Goal: Task Accomplishment & Management: Use online tool/utility

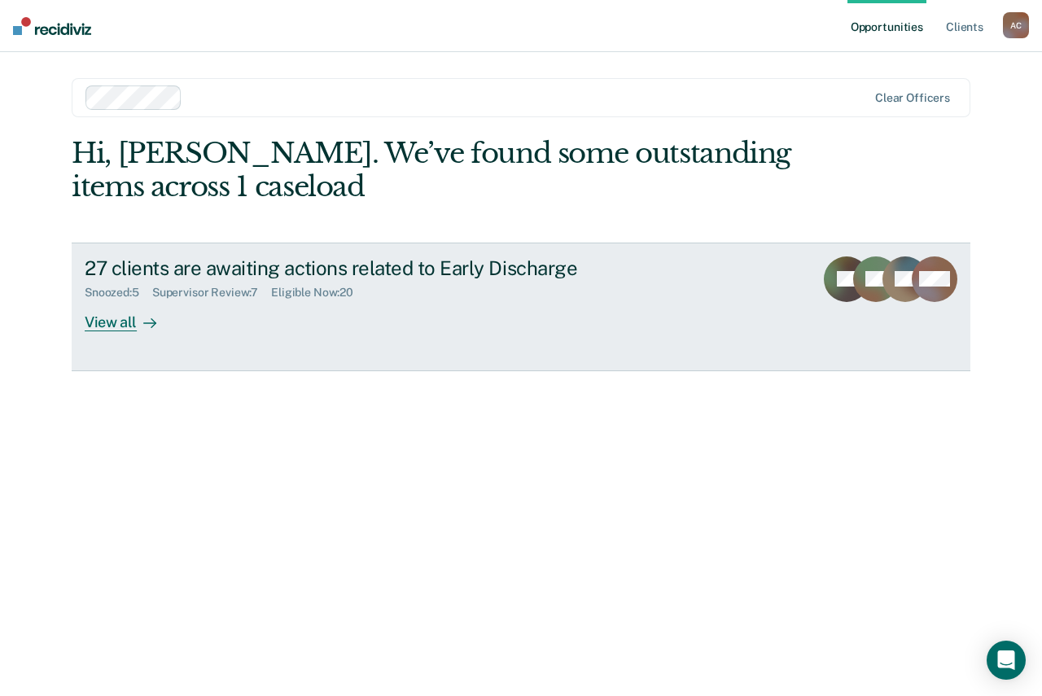
click at [125, 278] on div "27 clients are awaiting actions related to Early Discharge" at bounding box center [371, 268] width 572 height 24
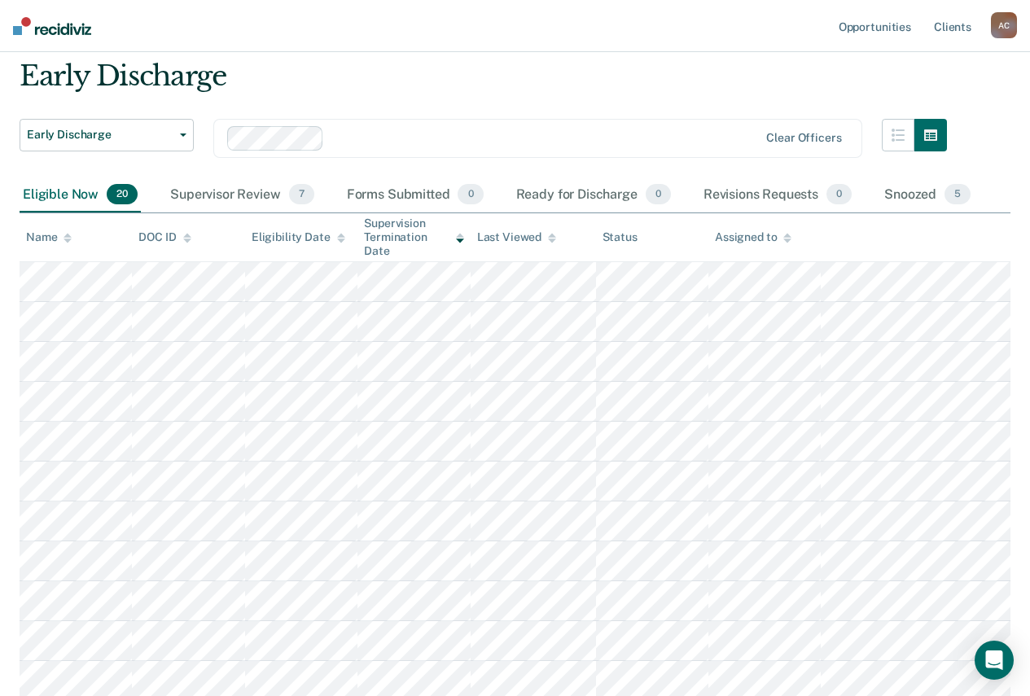
scroll to position [81, 0]
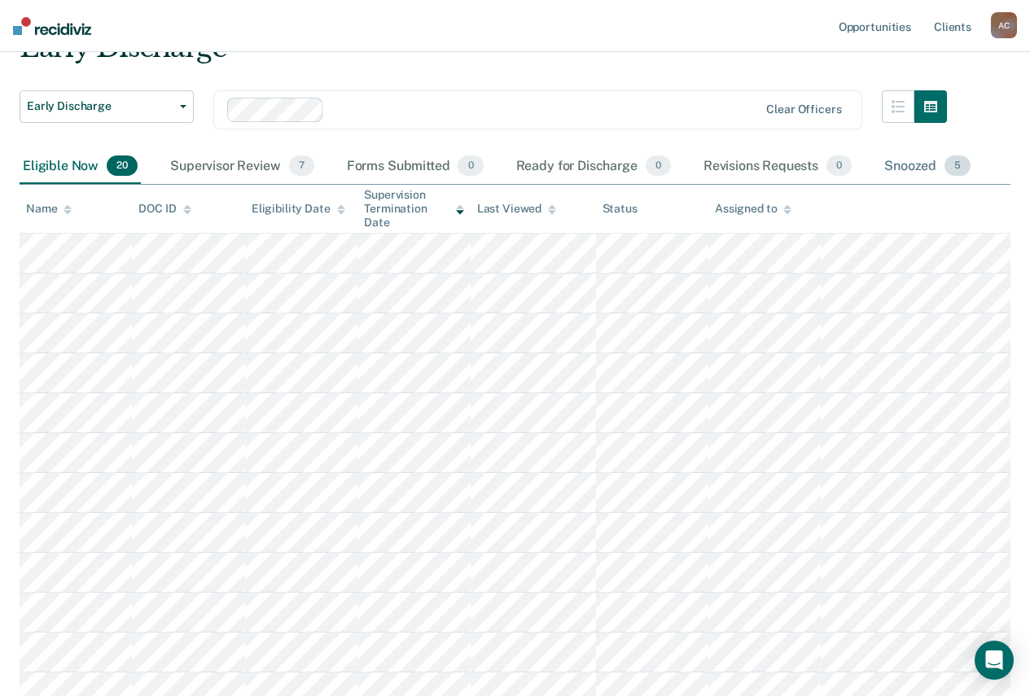
click at [887, 168] on div "Snoozed 5" at bounding box center [927, 167] width 93 height 36
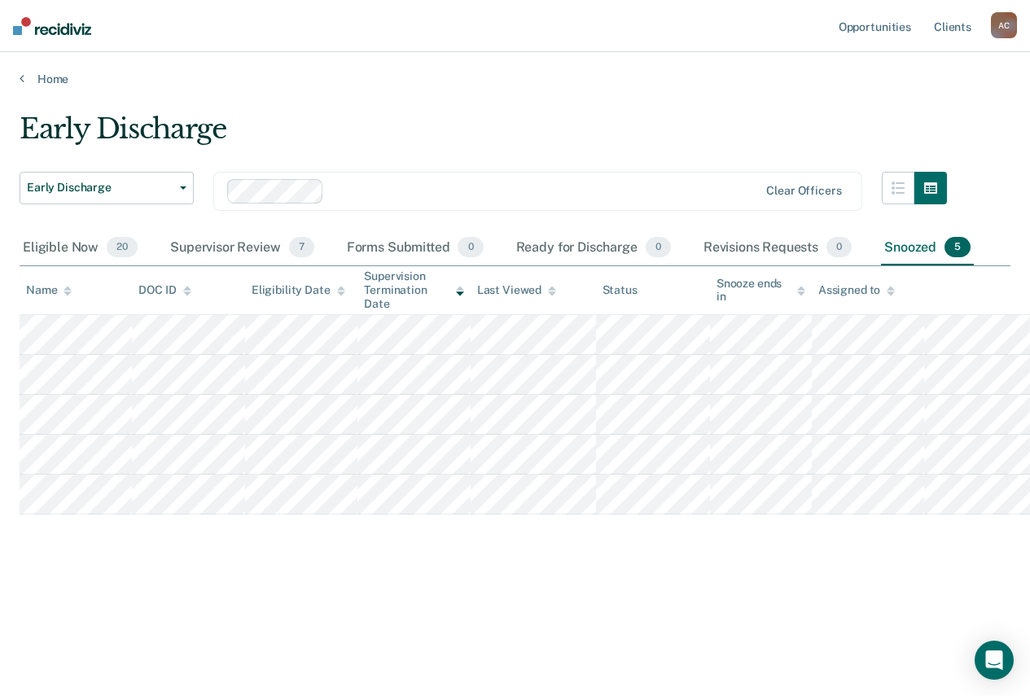
scroll to position [0, 0]
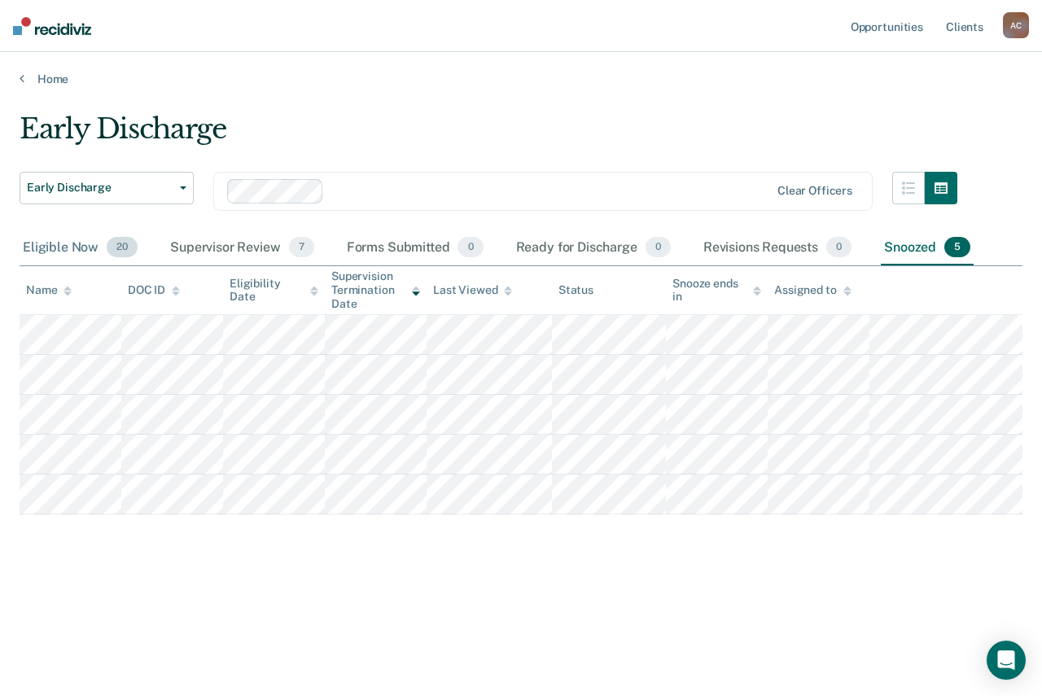
click at [70, 262] on div "Eligible Now 20" at bounding box center [80, 248] width 121 height 36
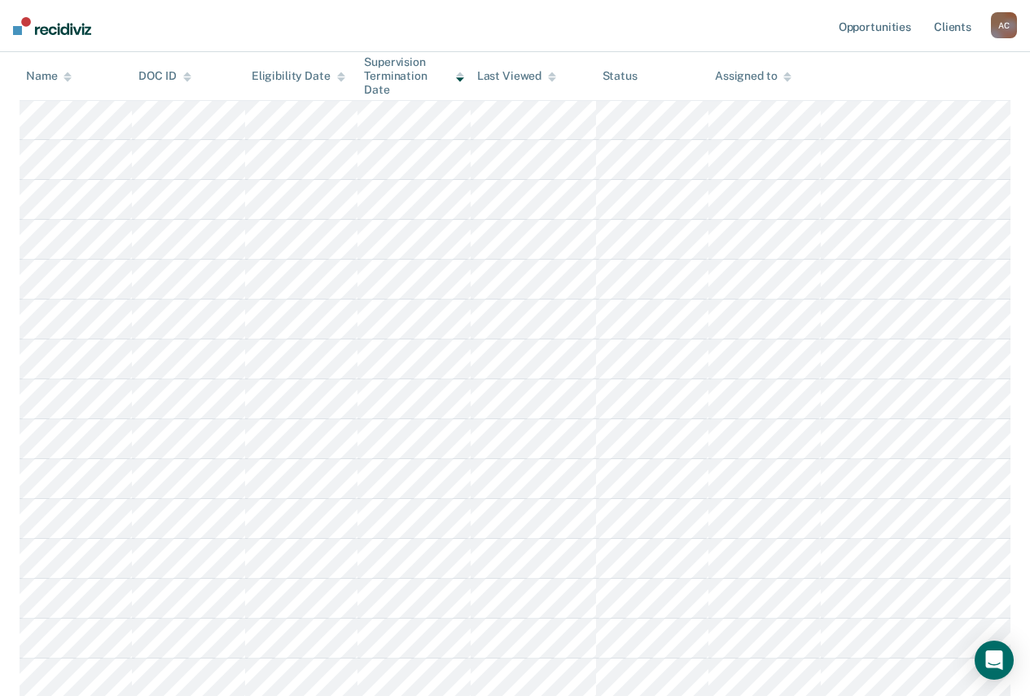
scroll to position [81, 0]
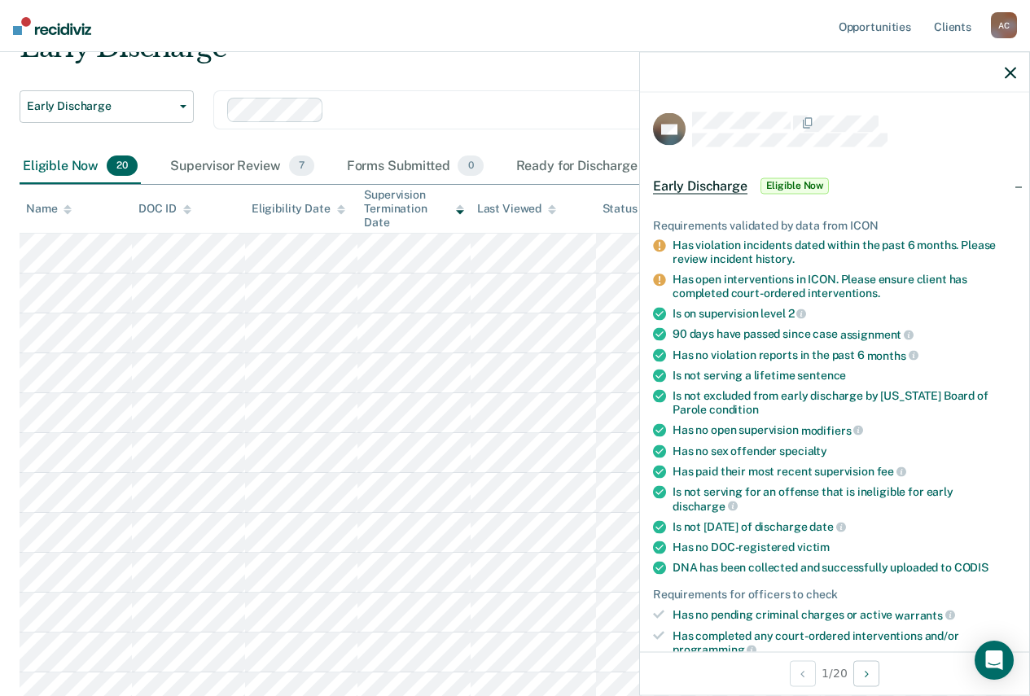
click at [1016, 76] on div at bounding box center [834, 72] width 389 height 41
click at [1011, 72] on icon "button" at bounding box center [1010, 72] width 11 height 11
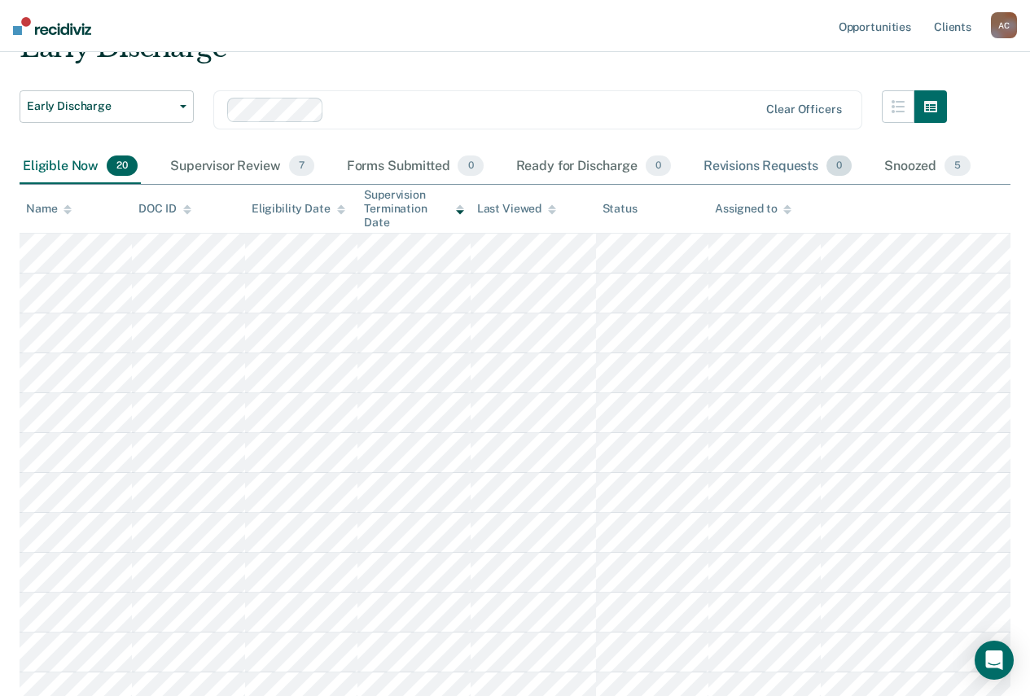
click at [723, 164] on div "Revisions Requests 0" at bounding box center [777, 167] width 155 height 36
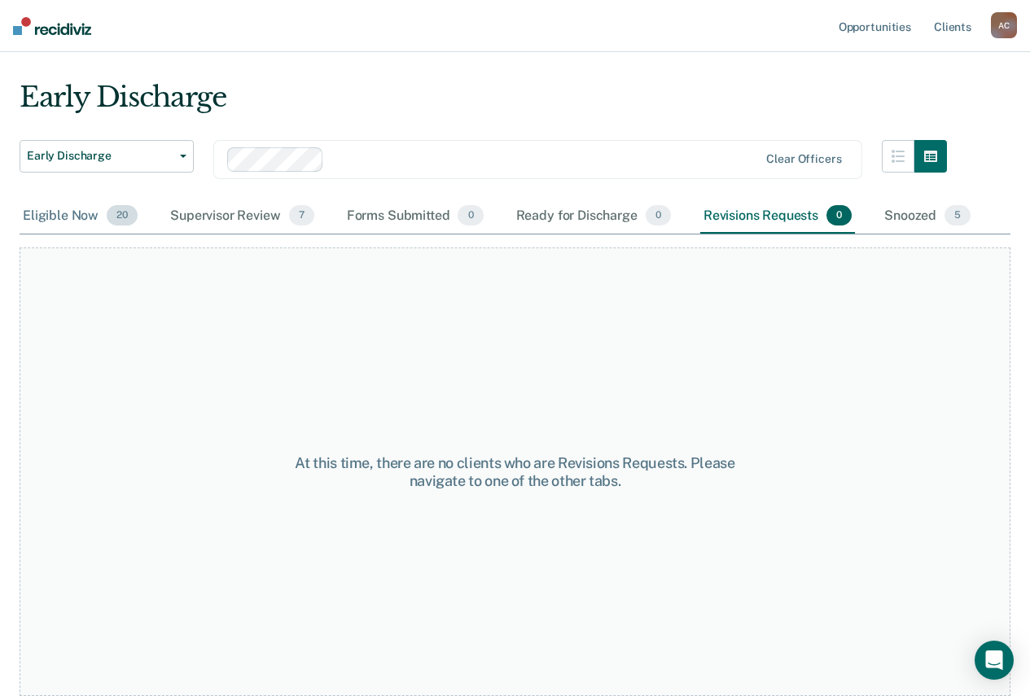
click at [51, 215] on div "Eligible Now 20" at bounding box center [80, 217] width 121 height 36
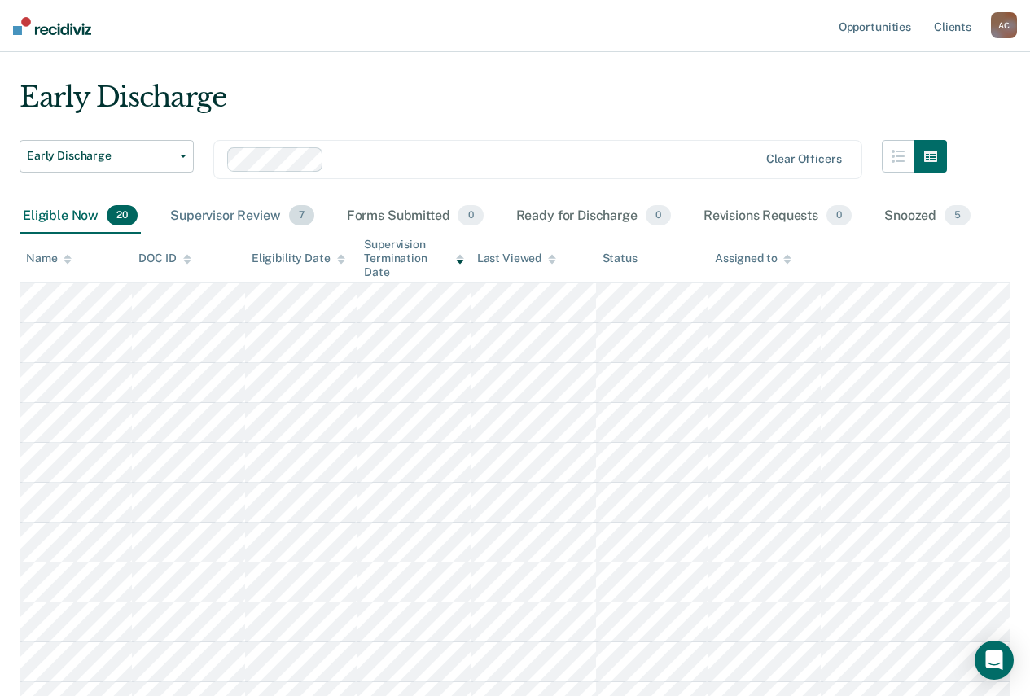
click at [221, 217] on div "Supervisor Review 7" at bounding box center [242, 217] width 151 height 36
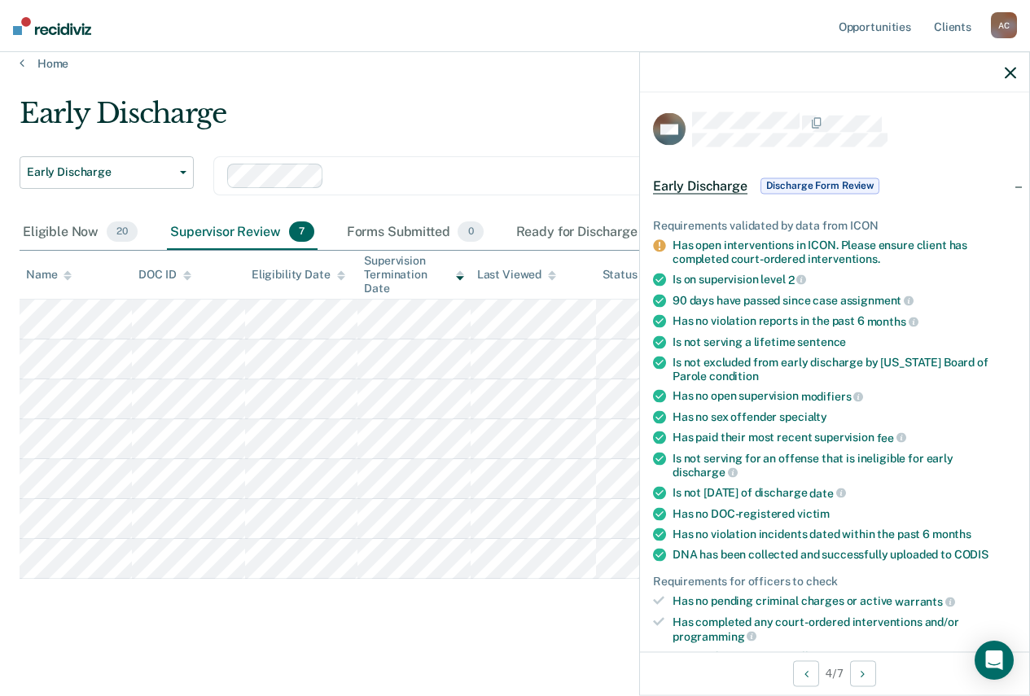
scroll to position [407, 0]
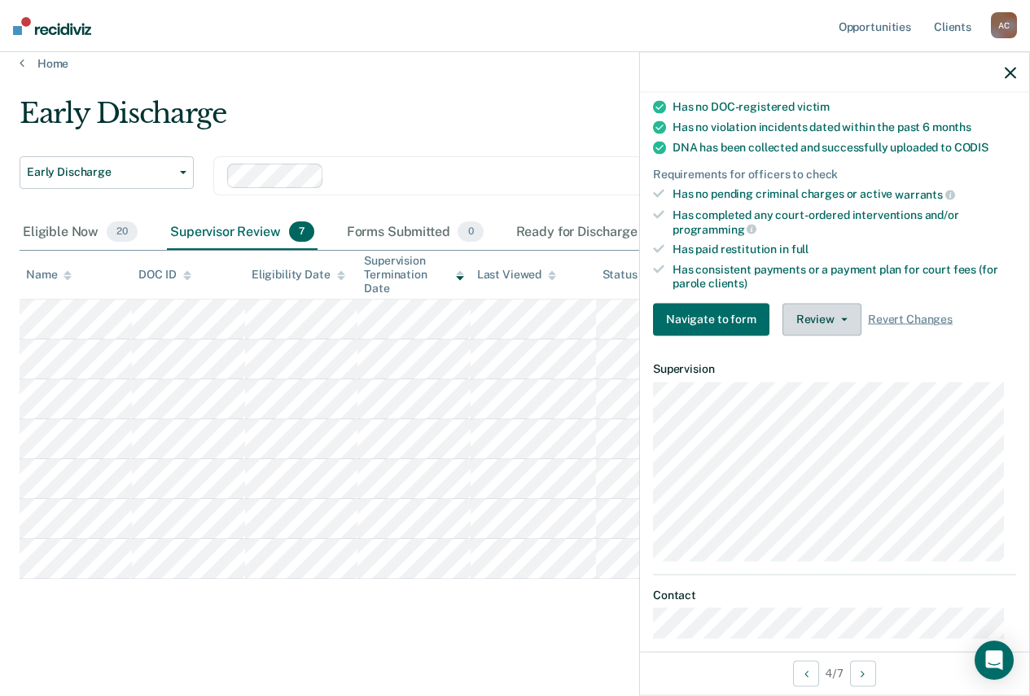
click at [831, 321] on button "Review" at bounding box center [822, 319] width 79 height 33
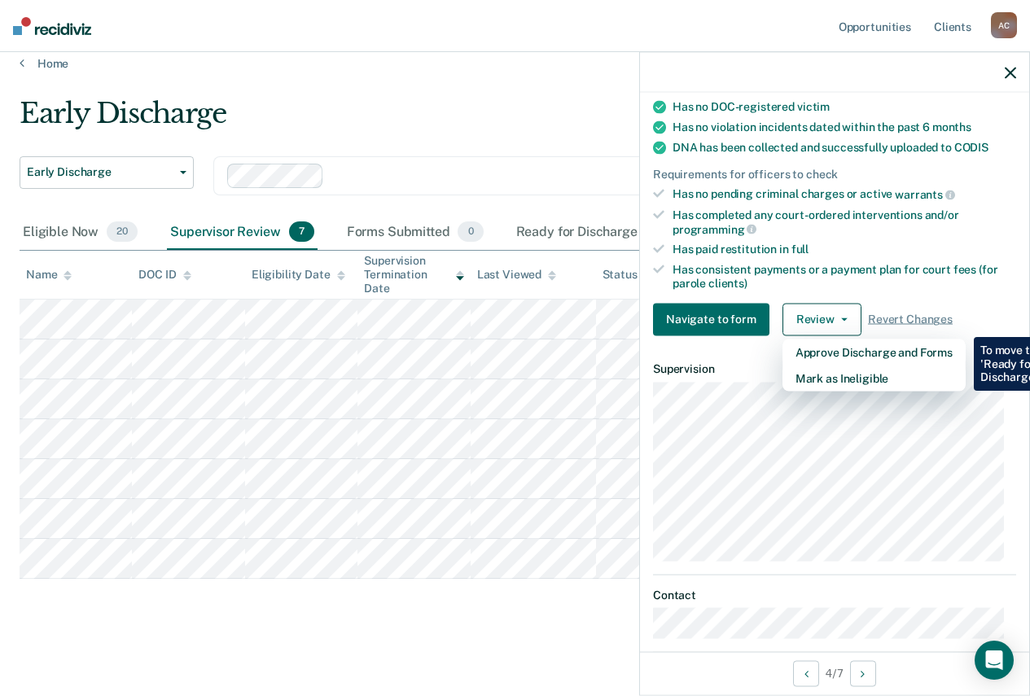
click at [1015, 72] on icon "button" at bounding box center [1010, 72] width 11 height 11
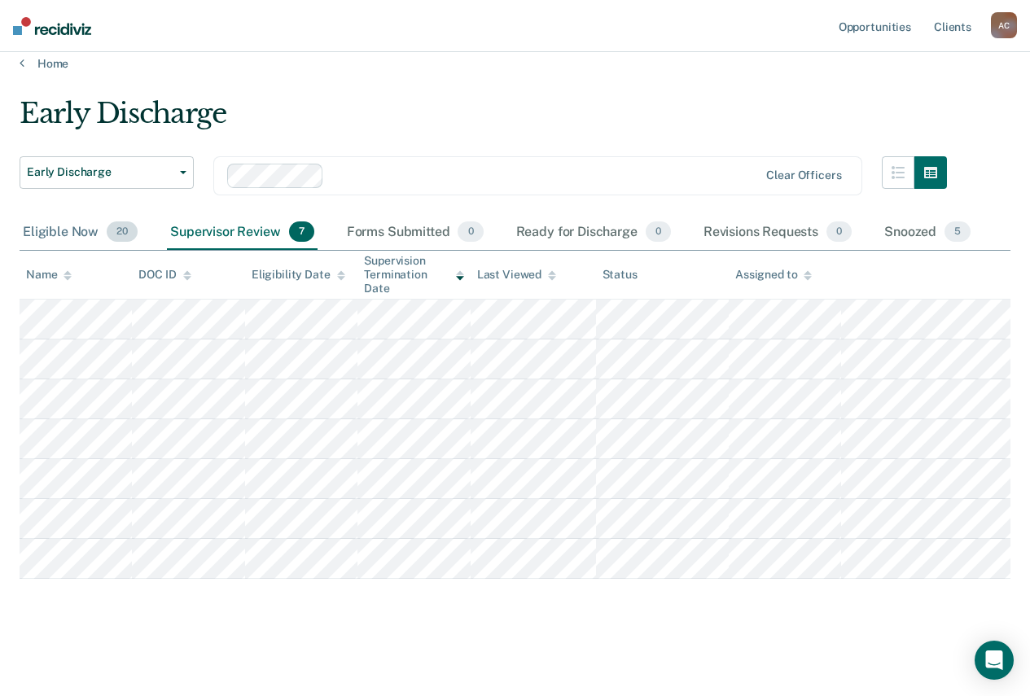
click at [60, 235] on div "Eligible Now 20" at bounding box center [80, 233] width 121 height 36
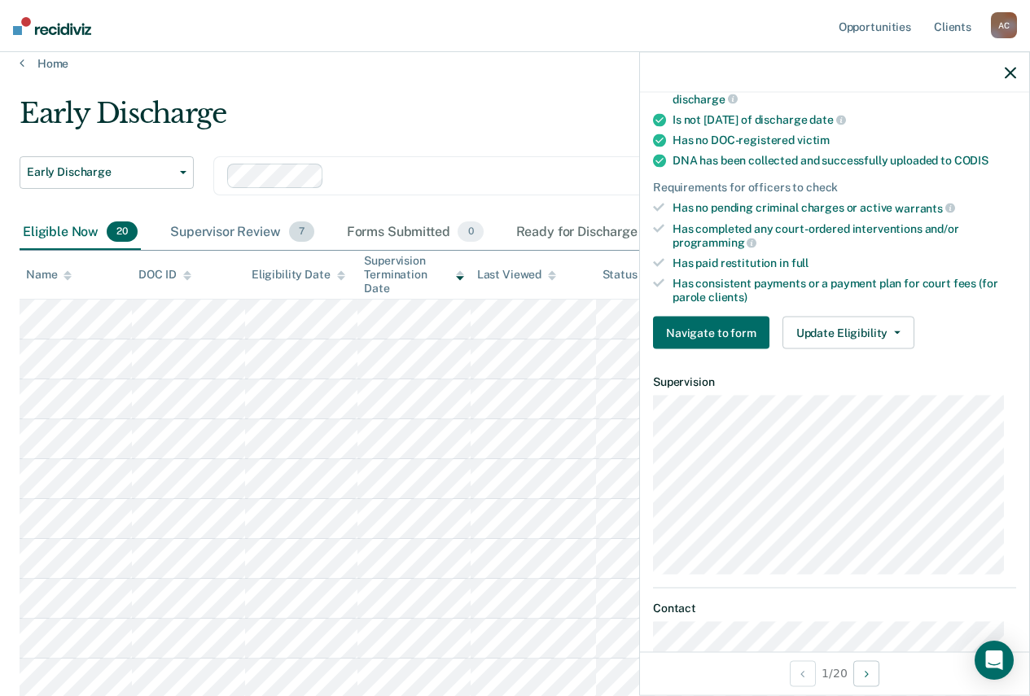
drag, startPoint x: 208, startPoint y: 233, endPoint x: 261, endPoint y: 230, distance: 53.8
click at [208, 233] on div "Supervisor Review 7" at bounding box center [242, 233] width 151 height 36
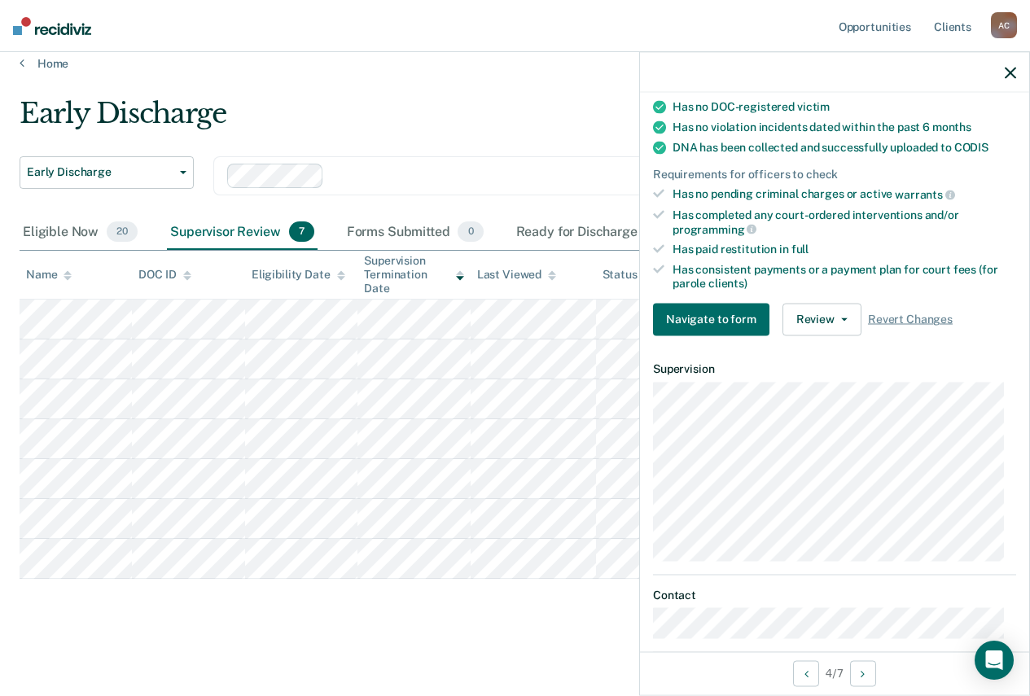
scroll to position [374, 0]
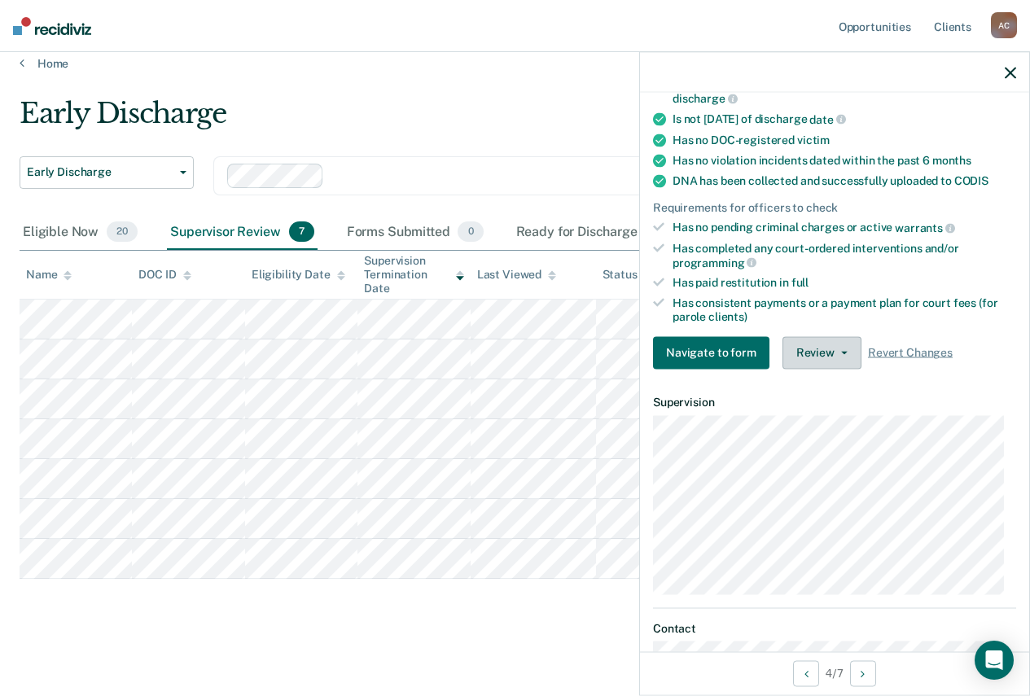
click at [813, 354] on button "Review" at bounding box center [822, 352] width 79 height 33
